Goal: Obtain resource: Download file/media

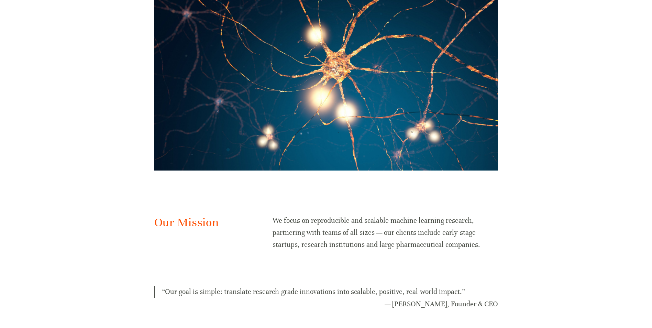
scroll to position [240, 0]
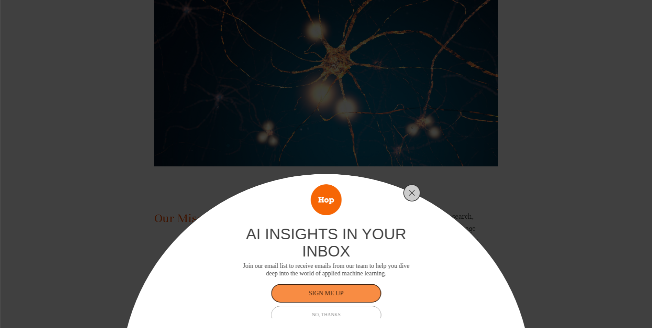
click at [344, 312] on button "NO, THANKS" at bounding box center [326, 315] width 110 height 18
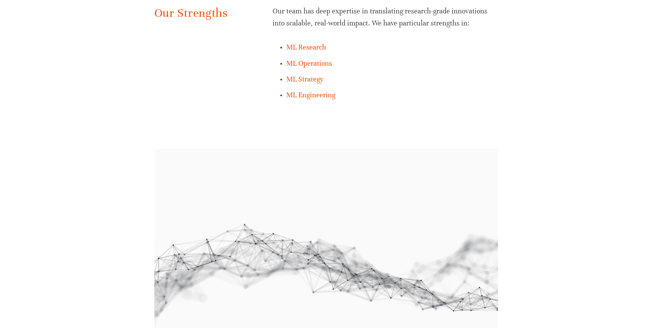
scroll to position [404, 0]
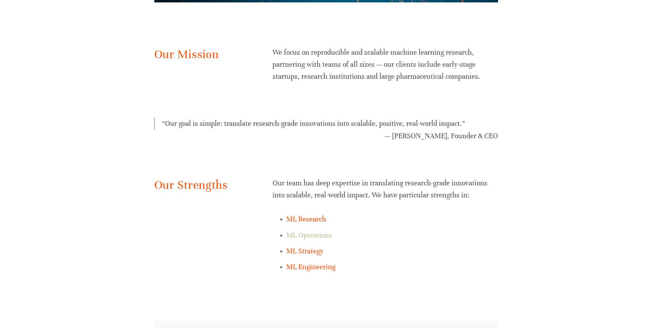
click at [317, 236] on link "ML Operations" at bounding box center [309, 235] width 46 height 9
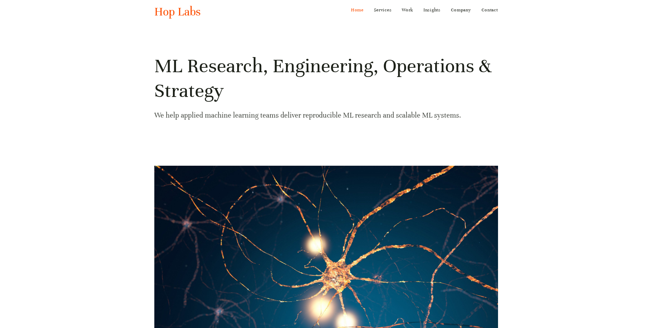
scroll to position [0, 0]
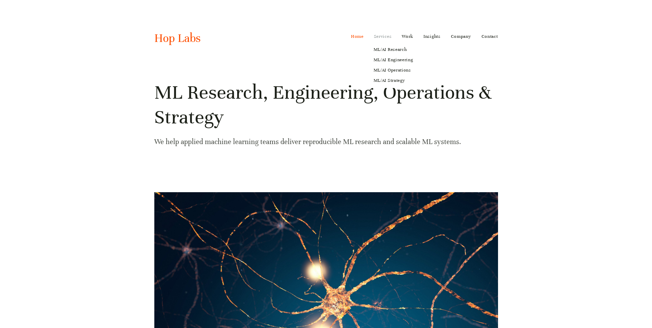
click at [382, 37] on link "Services" at bounding box center [383, 36] width 18 height 11
click at [462, 37] on link "Company" at bounding box center [461, 36] width 20 height 11
click at [407, 37] on link "Work" at bounding box center [407, 36] width 11 height 11
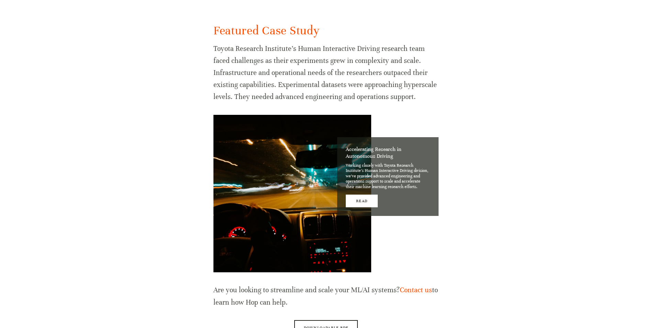
scroll to position [646, 0]
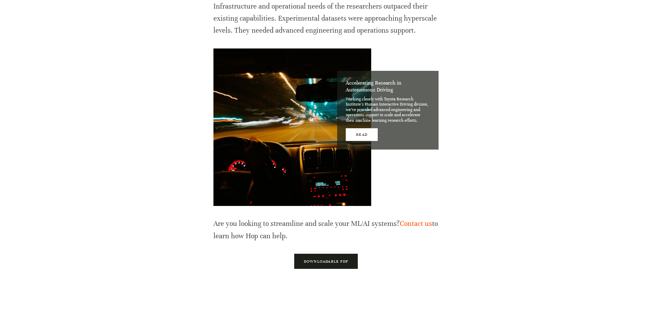
click at [338, 261] on link "Downloadable PDF" at bounding box center [326, 260] width 64 height 15
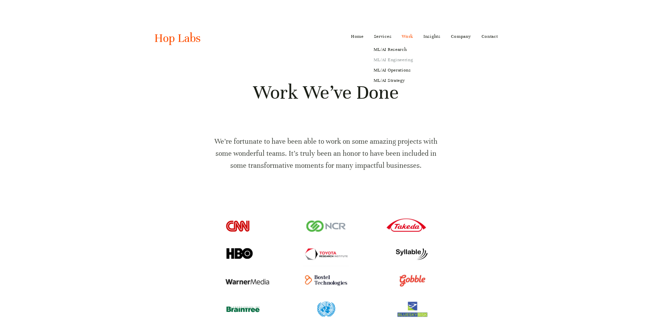
click at [391, 58] on link "ML/AI Engineering" at bounding box center [393, 60] width 49 height 10
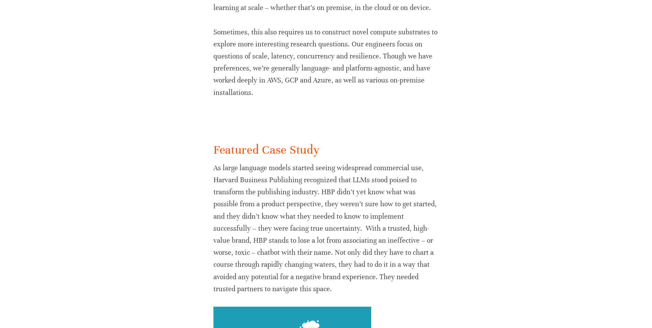
scroll to position [670, 0]
